Goal: Check status: Check status

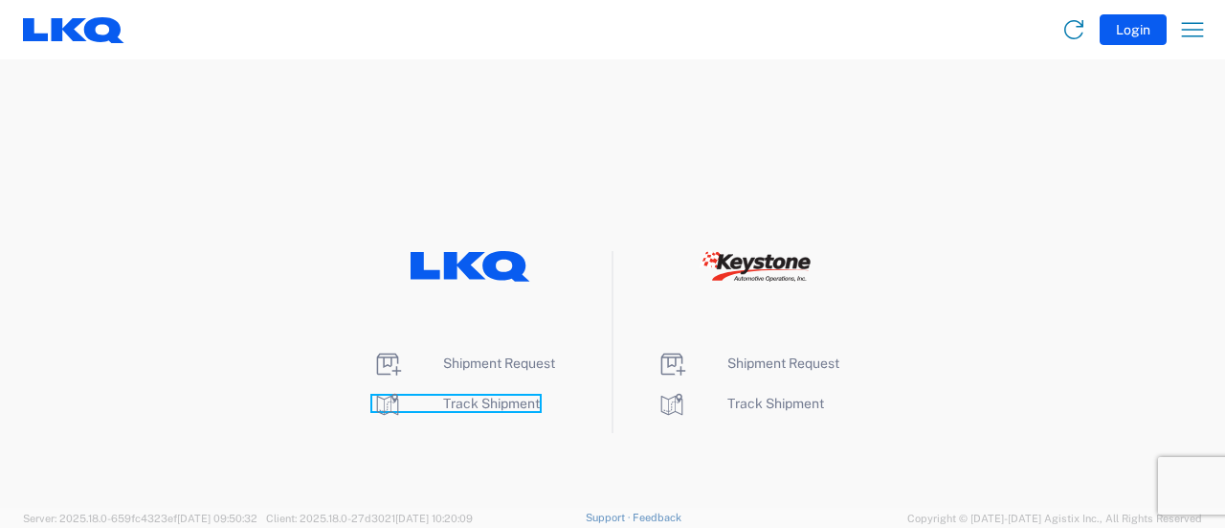
click at [498, 404] on span "Track Shipment" at bounding box center [491, 402] width 97 height 15
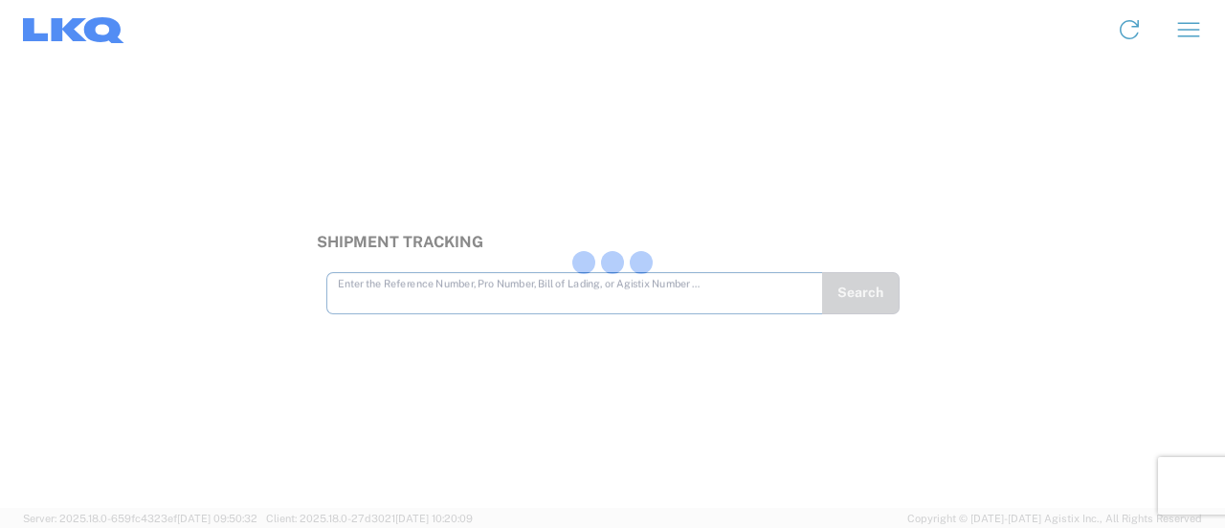
click at [487, 281] on div at bounding box center [612, 264] width 1225 height 528
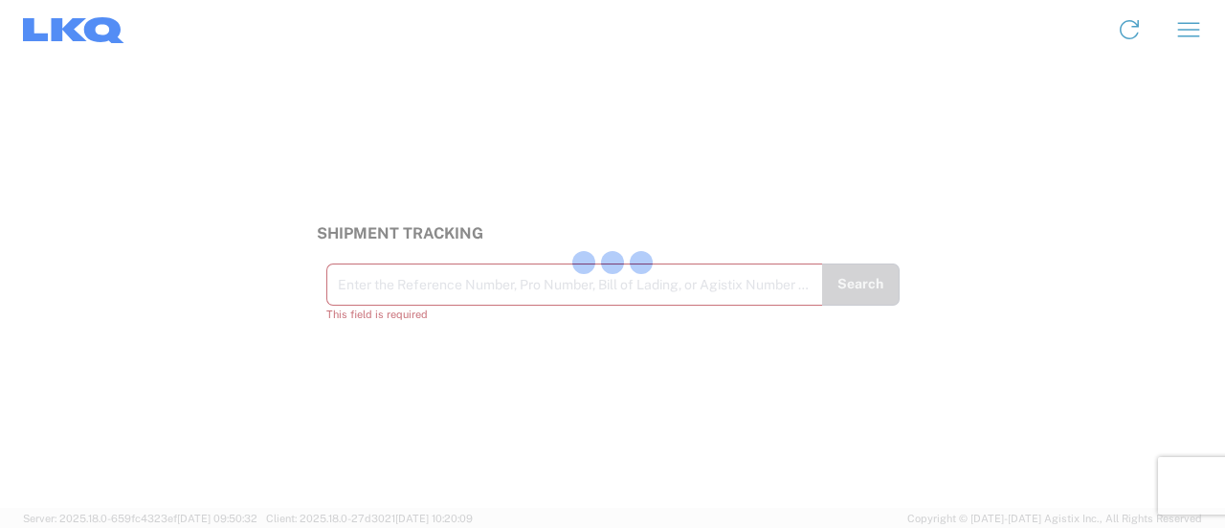
click at [484, 292] on div at bounding box center [612, 264] width 1225 height 528
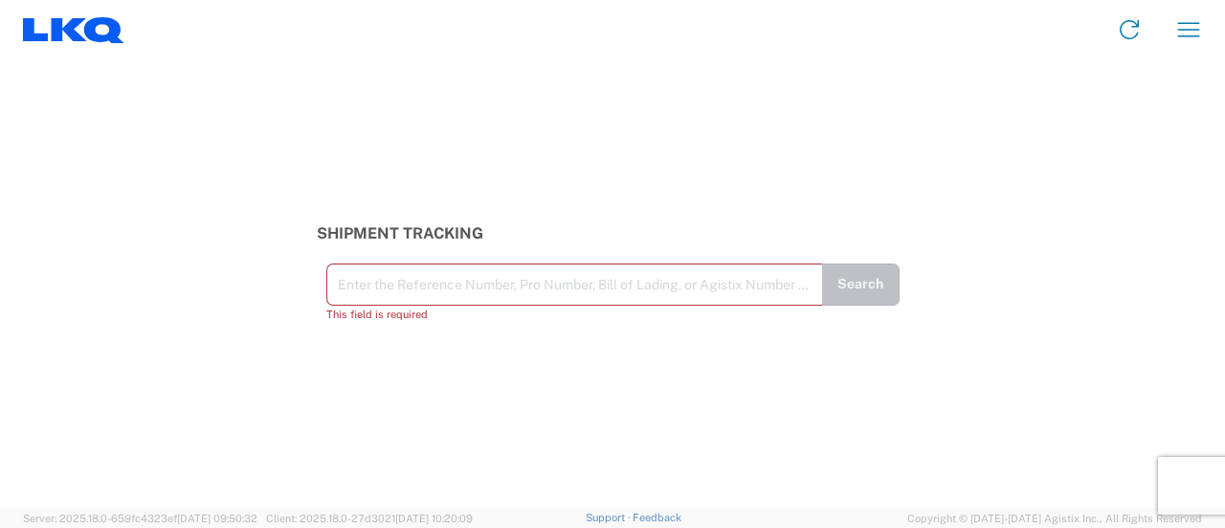
click at [484, 288] on input "text" at bounding box center [575, 283] width 474 height 34
paste input "56564004"
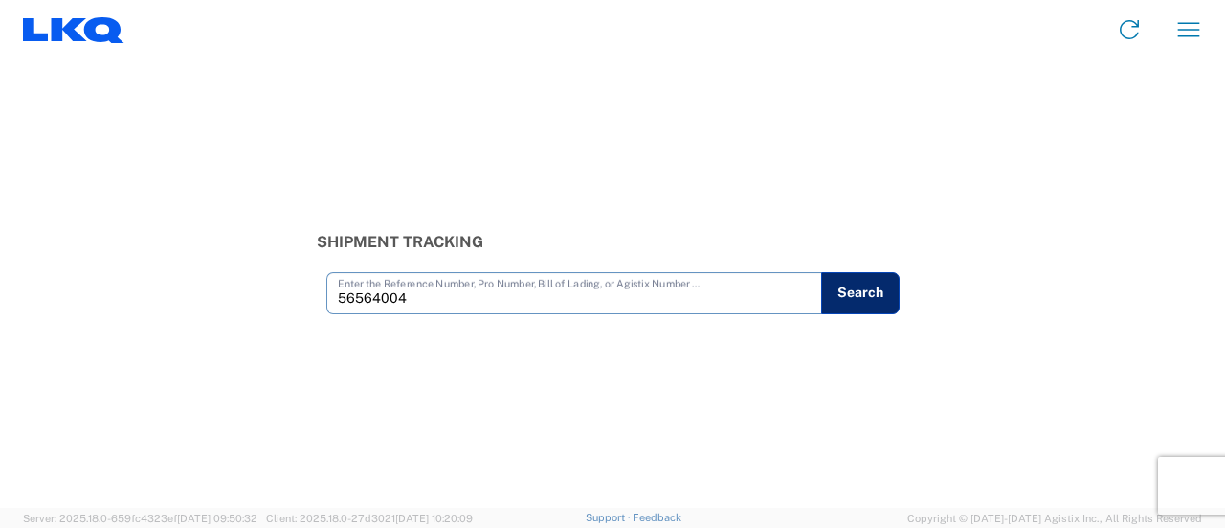
type input "56564004"
click at [853, 297] on button "Search" at bounding box center [860, 293] width 79 height 42
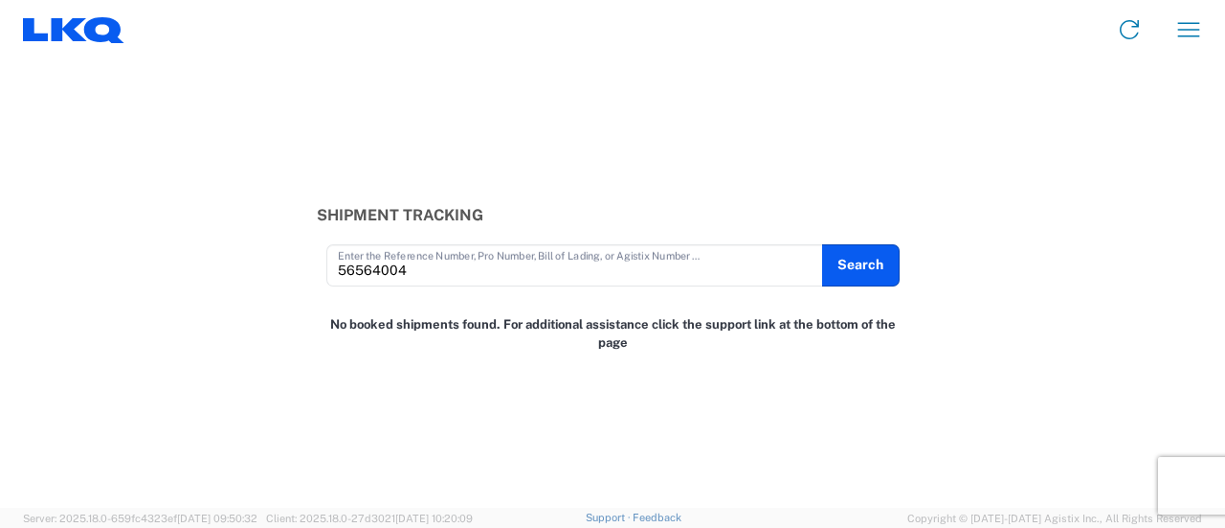
click at [661, 91] on div "Shipment Tracking 56564004 Enter the Reference Number, Pro Number, Bill of Ladi…" at bounding box center [612, 283] width 1225 height 448
